Goal: Navigation & Orientation: Find specific page/section

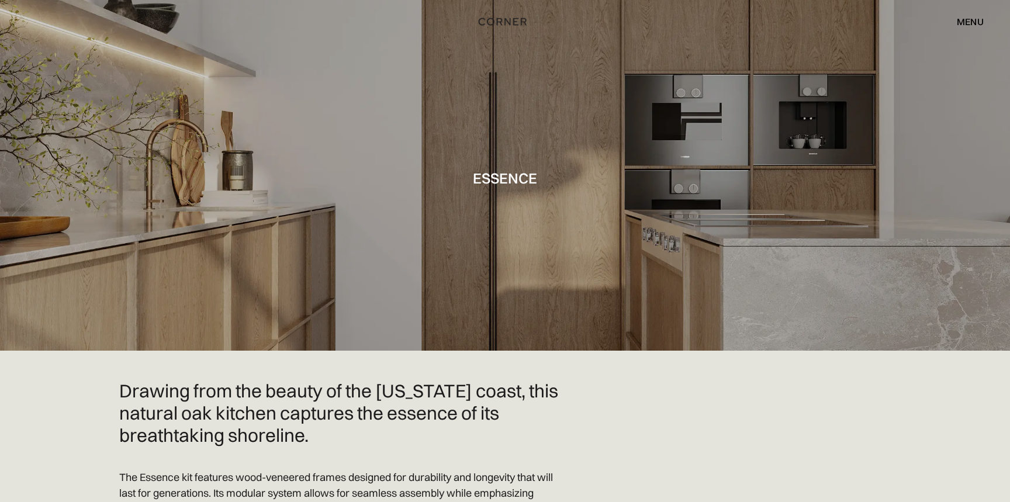
click at [959, 21] on div "menu" at bounding box center [970, 21] width 27 height 9
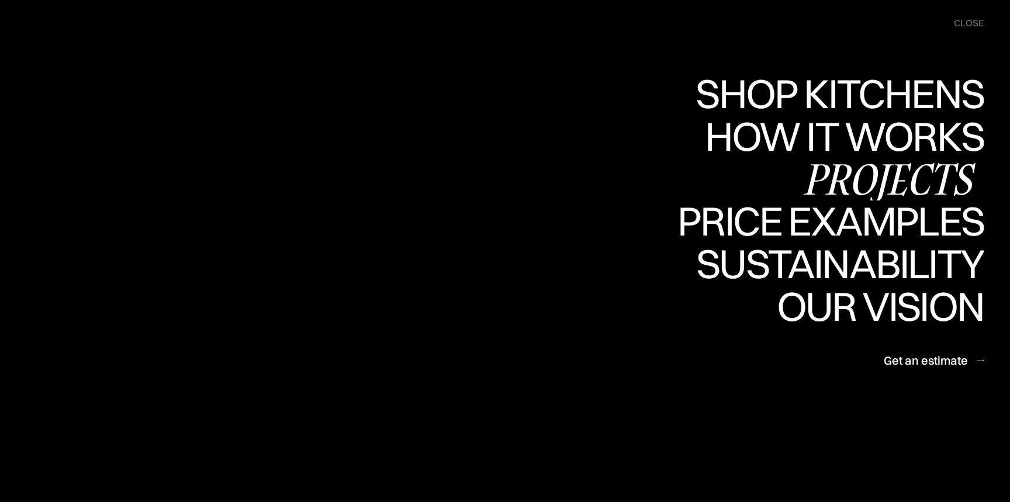
click at [886, 166] on div "Projects" at bounding box center [889, 178] width 189 height 41
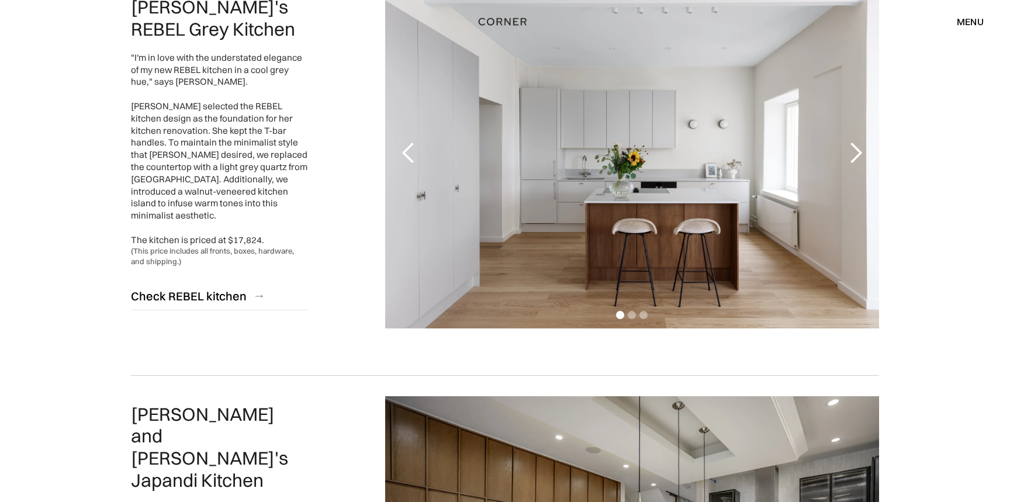
scroll to position [219, 0]
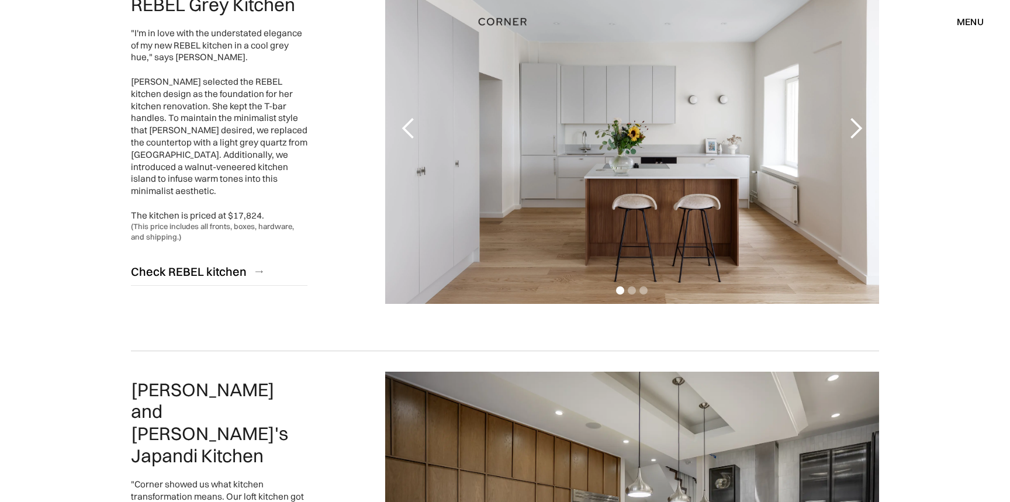
click at [859, 131] on div "next slide" at bounding box center [855, 128] width 23 height 23
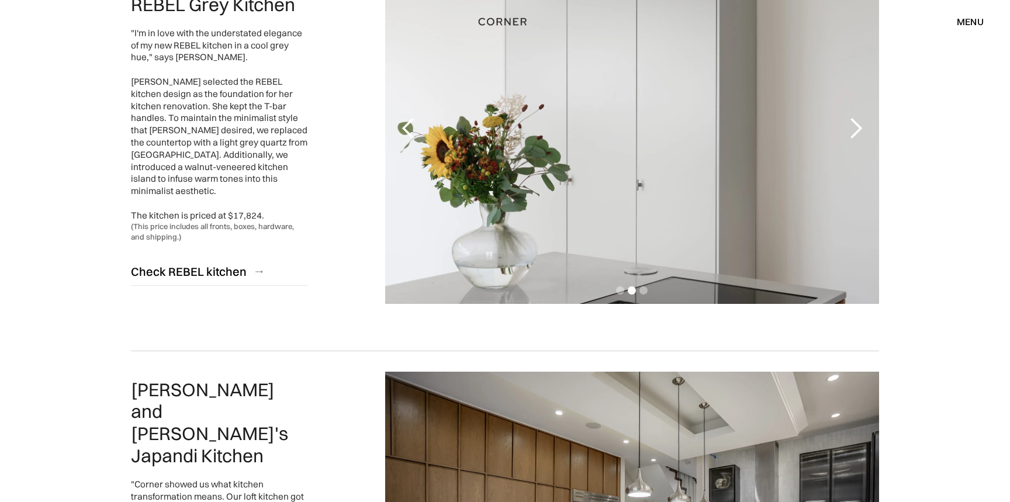
click at [859, 131] on div "next slide" at bounding box center [855, 128] width 23 height 23
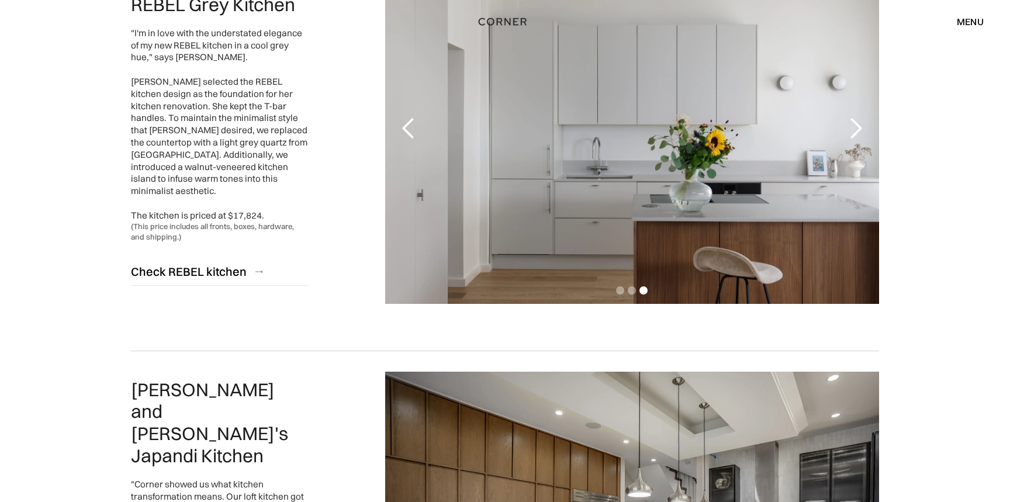
click at [859, 131] on div "next slide" at bounding box center [855, 128] width 23 height 23
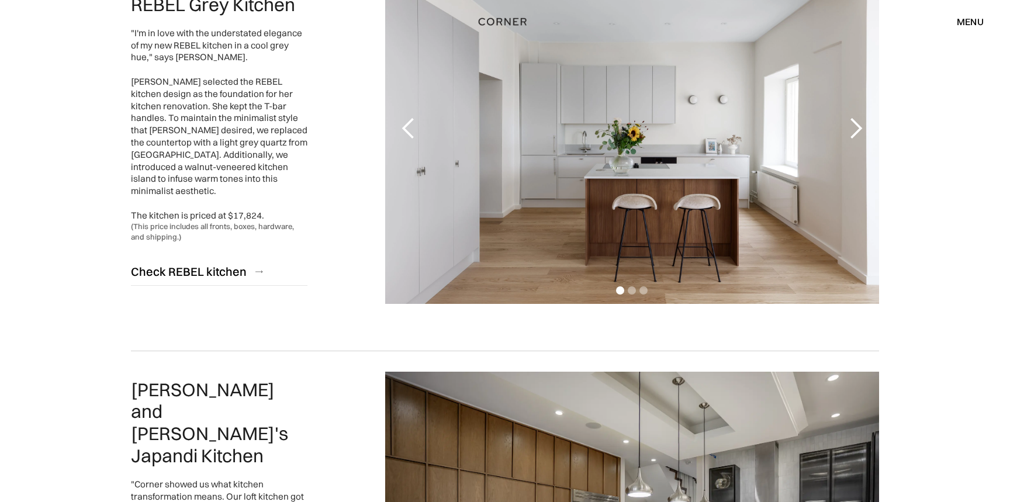
click at [859, 131] on div "next slide" at bounding box center [855, 128] width 23 height 23
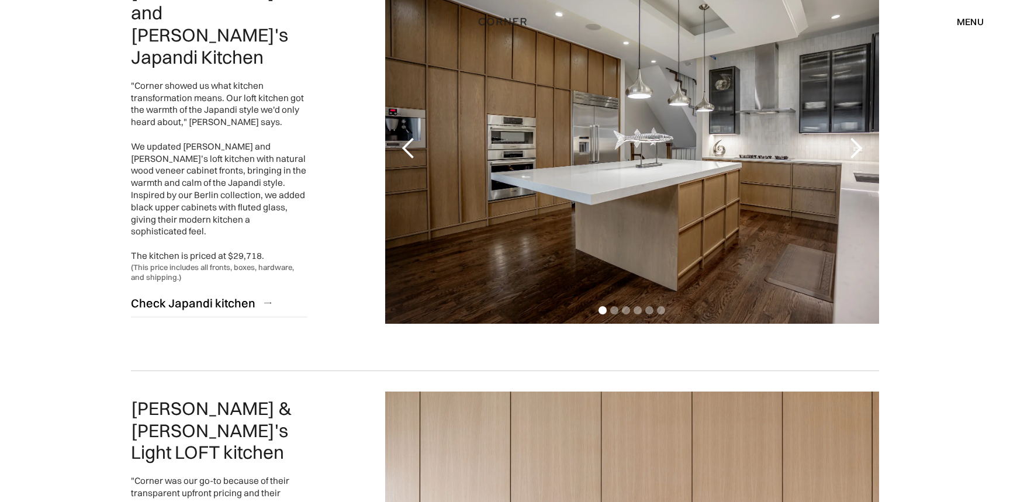
scroll to position [622, 0]
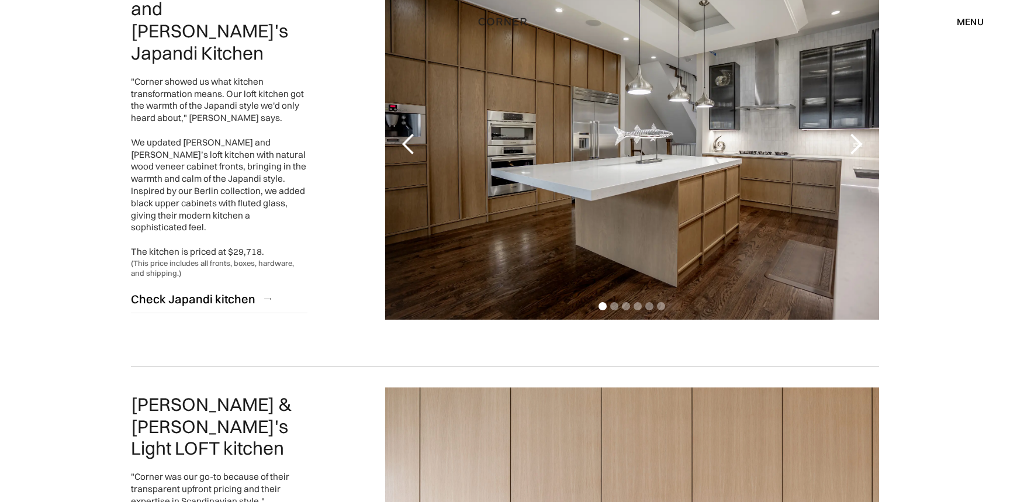
click at [855, 143] on div "next slide" at bounding box center [855, 144] width 23 height 23
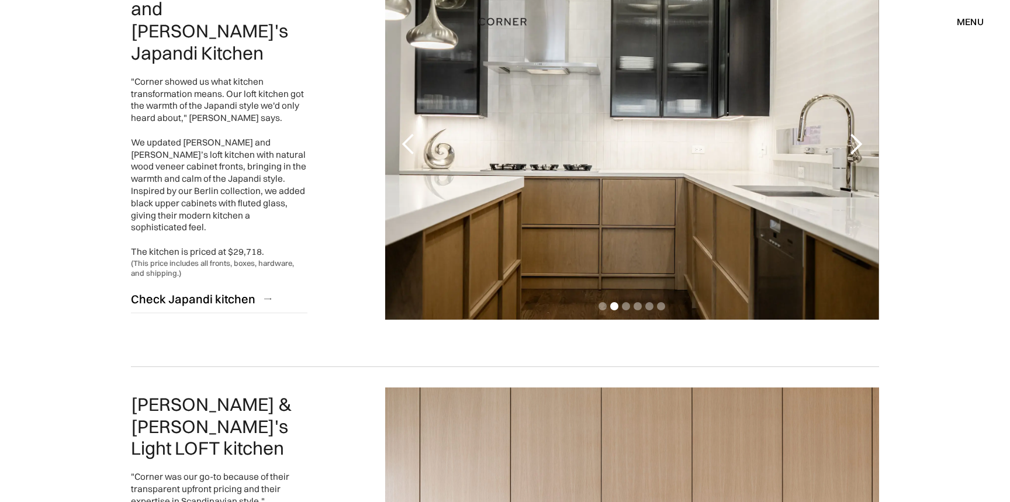
click at [857, 146] on div "next slide" at bounding box center [855, 144] width 23 height 23
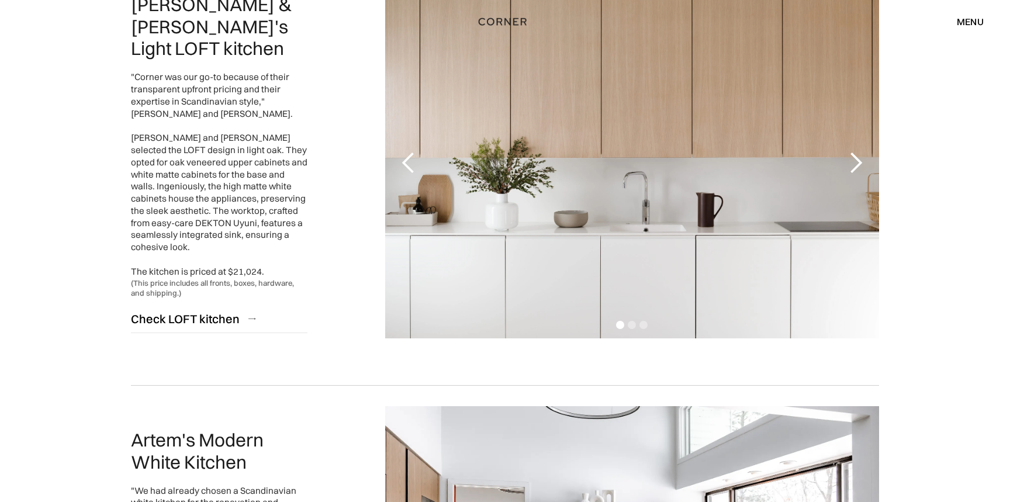
scroll to position [1018, 0]
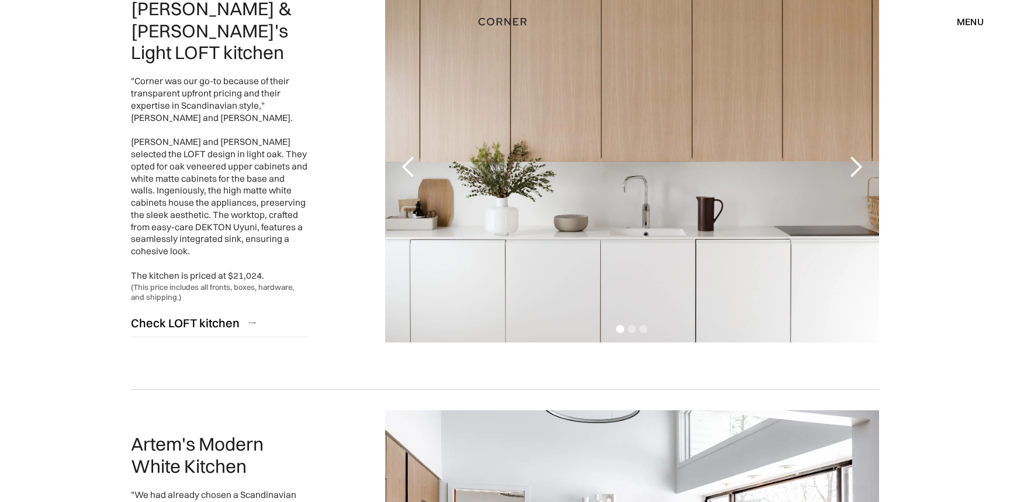
click at [856, 170] on div "next slide" at bounding box center [855, 167] width 23 height 23
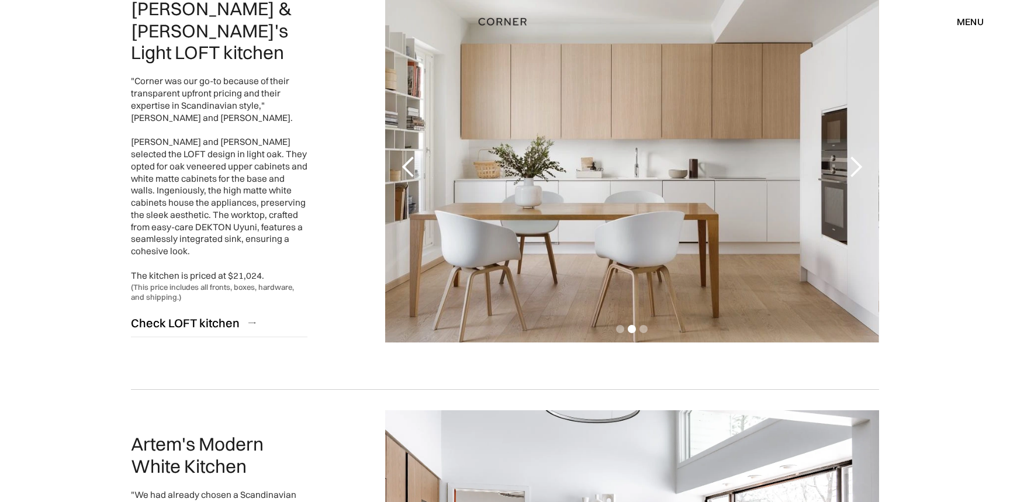
click at [856, 170] on div "next slide" at bounding box center [855, 167] width 23 height 23
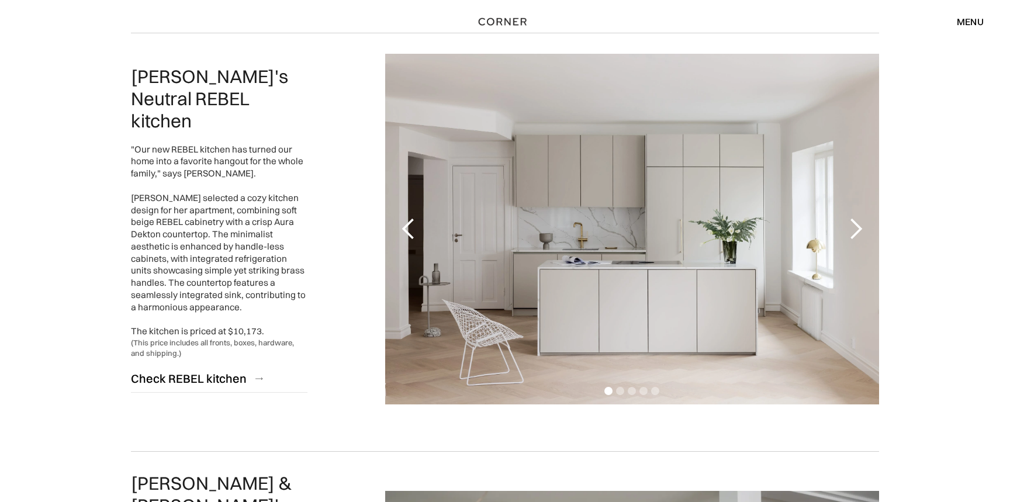
scroll to position [1793, 0]
click at [855, 227] on div "next slide" at bounding box center [855, 228] width 23 height 23
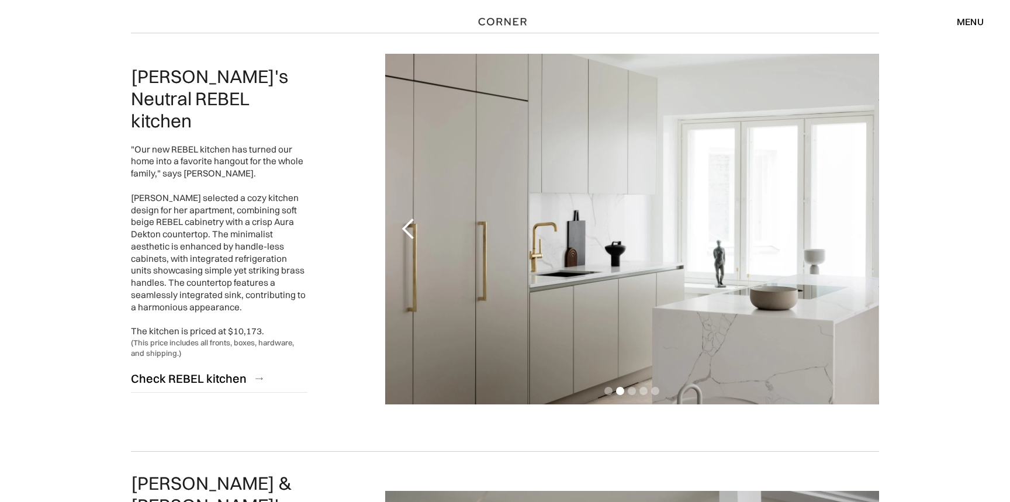
click at [855, 227] on div "next slide" at bounding box center [855, 228] width 23 height 23
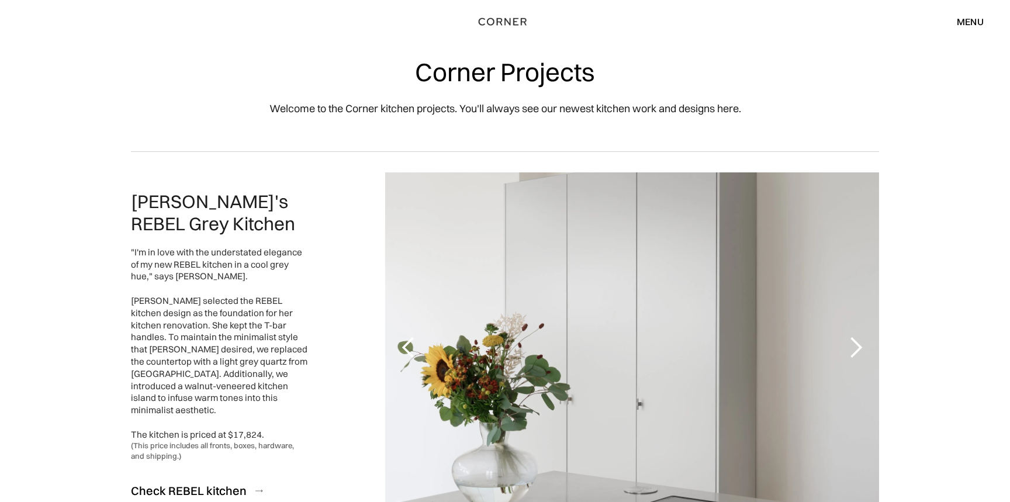
scroll to position [0, 0]
